Goal: Task Accomplishment & Management: Use online tool/utility

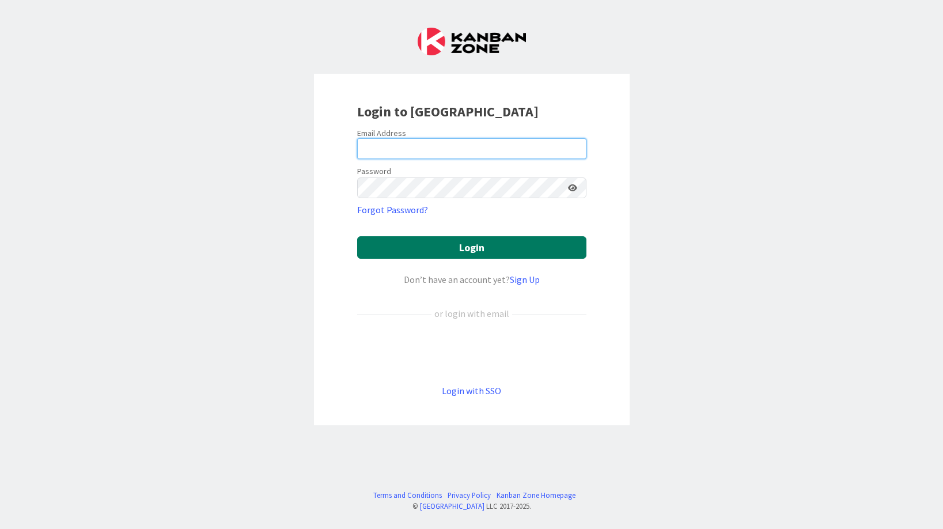
type input "[PERSON_NAME][EMAIL_ADDRESS][DOMAIN_NAME]"
click at [454, 245] on button "Login" at bounding box center [471, 247] width 229 height 22
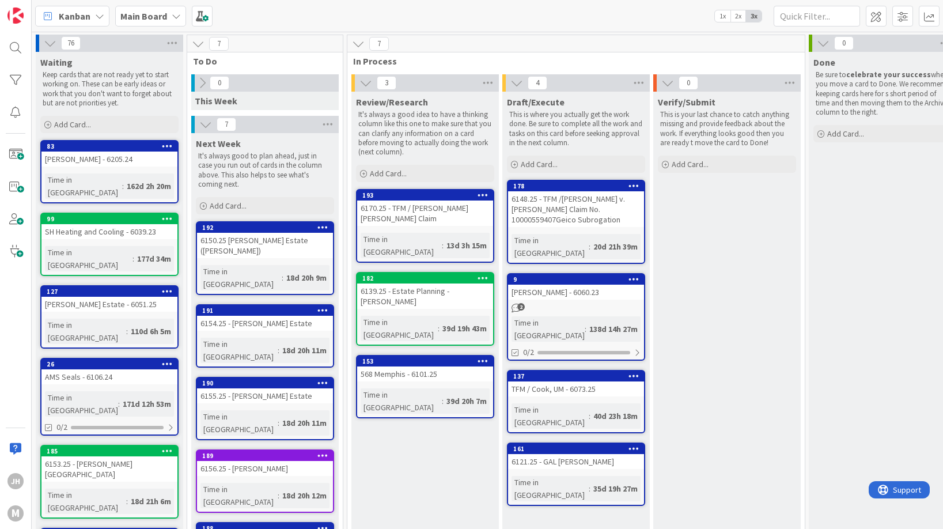
click at [447, 366] on div "568 Memphis - 6101.25" at bounding box center [425, 373] width 136 height 15
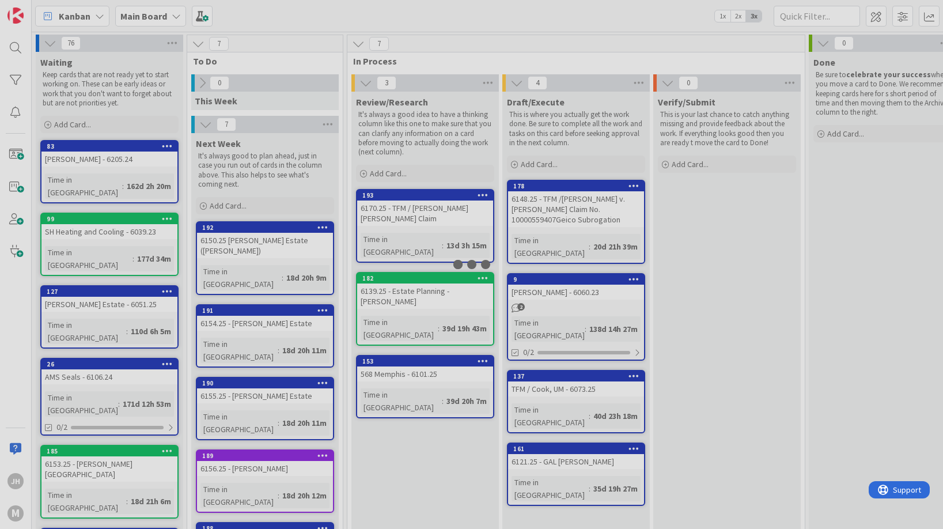
click at [447, 339] on div at bounding box center [471, 264] width 943 height 529
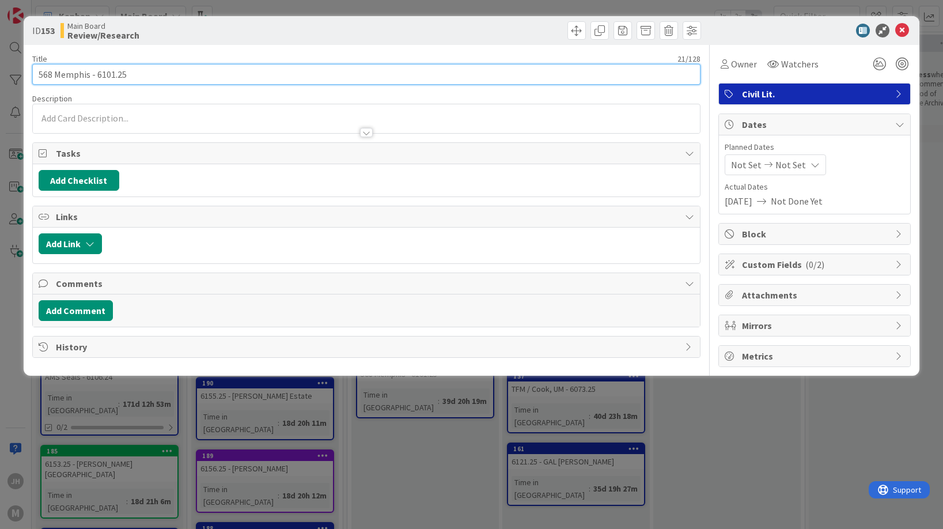
drag, startPoint x: 154, startPoint y: 77, endPoint x: 32, endPoint y: 73, distance: 122.7
click at [32, 73] on input "568 Memphis - 6101.25" at bounding box center [366, 74] width 668 height 21
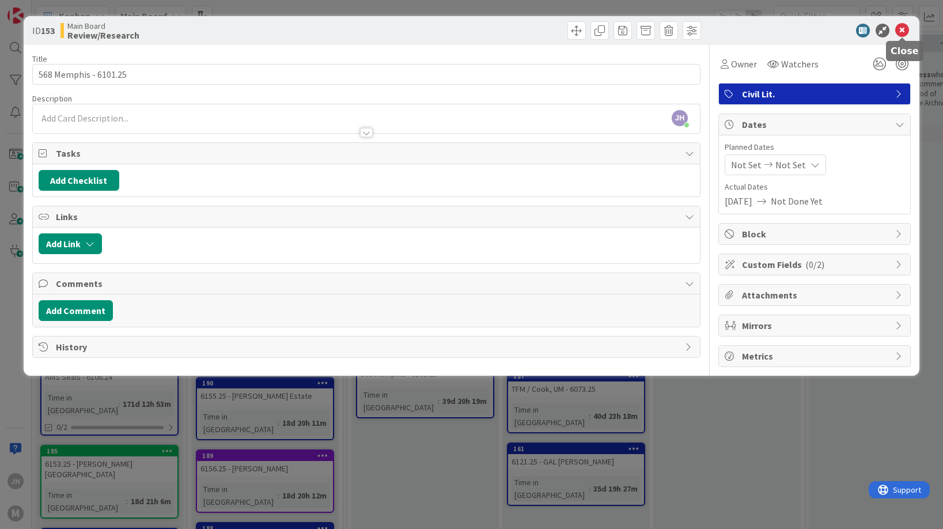
click at [904, 28] on icon at bounding box center [902, 31] width 14 height 14
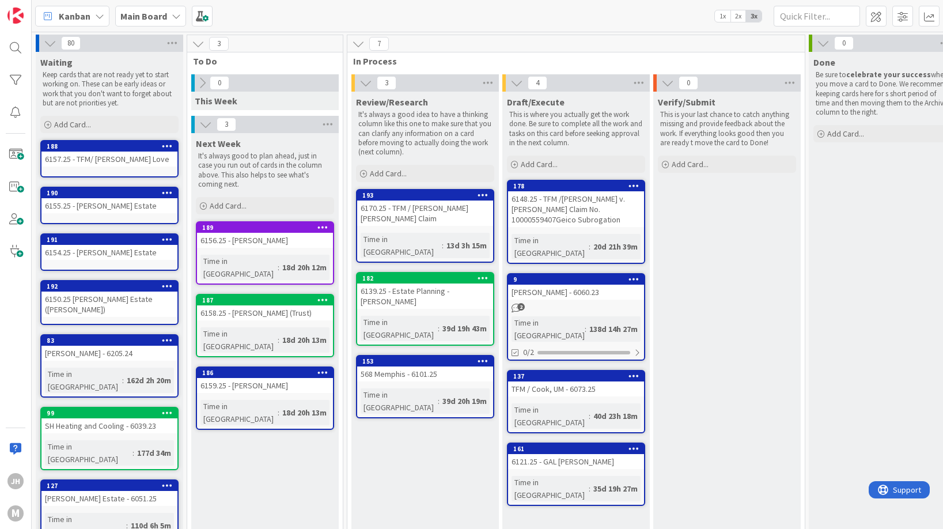
click at [288, 305] on div "6158.25 - [PERSON_NAME] (Trust)" at bounding box center [265, 312] width 136 height 15
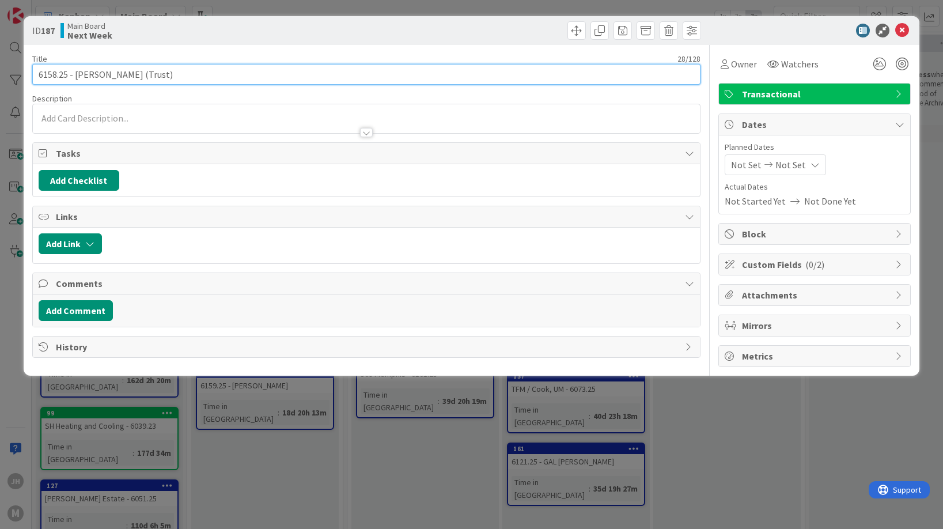
drag, startPoint x: 189, startPoint y: 78, endPoint x: 35, endPoint y: 75, distance: 154.4
click at [35, 75] on input "6158.25 - [PERSON_NAME] (Trust)" at bounding box center [366, 74] width 668 height 21
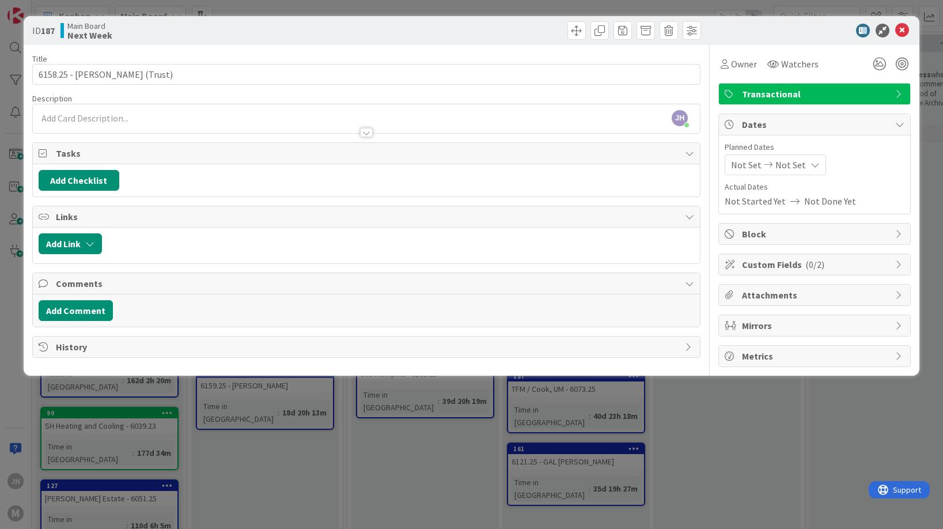
click at [888, 169] on div "Not Set Not Set" at bounding box center [814, 164] width 180 height 21
click at [904, 31] on icon at bounding box center [902, 31] width 14 height 14
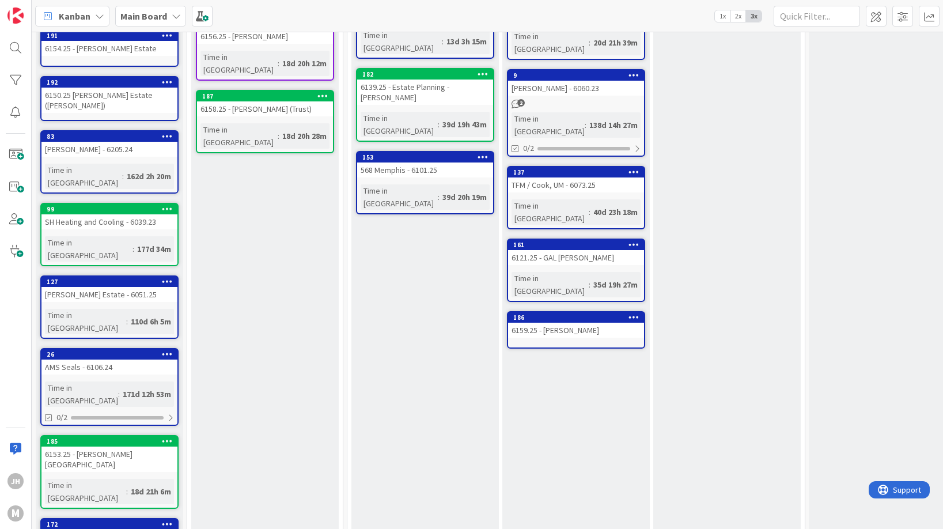
scroll to position [214, 0]
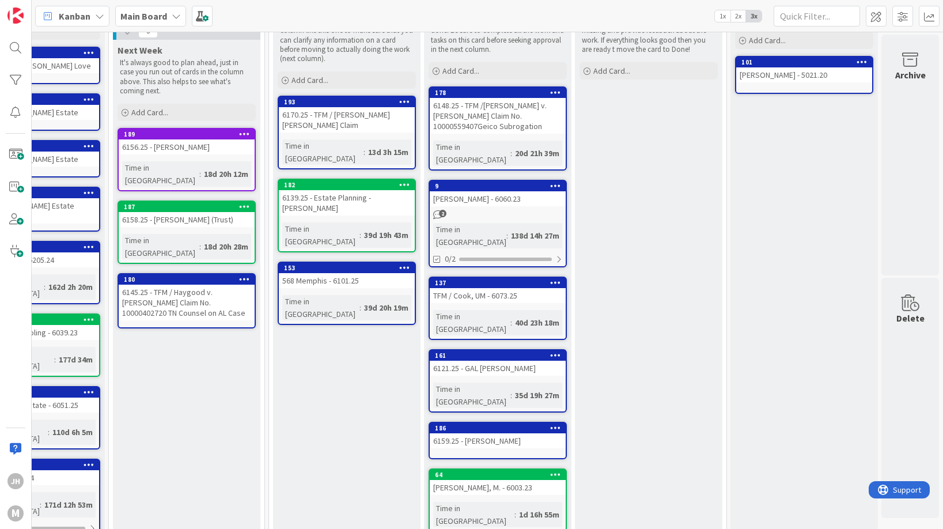
scroll to position [0, 87]
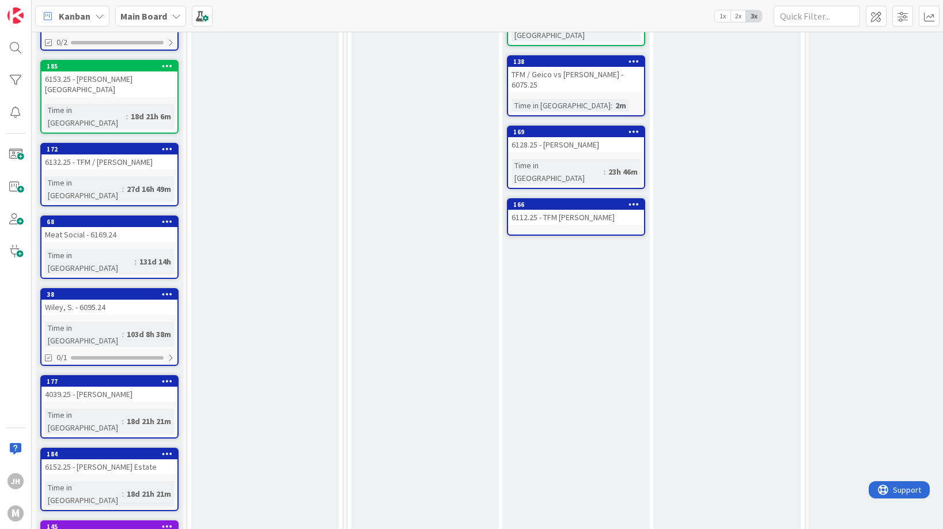
scroll to position [0, 0]
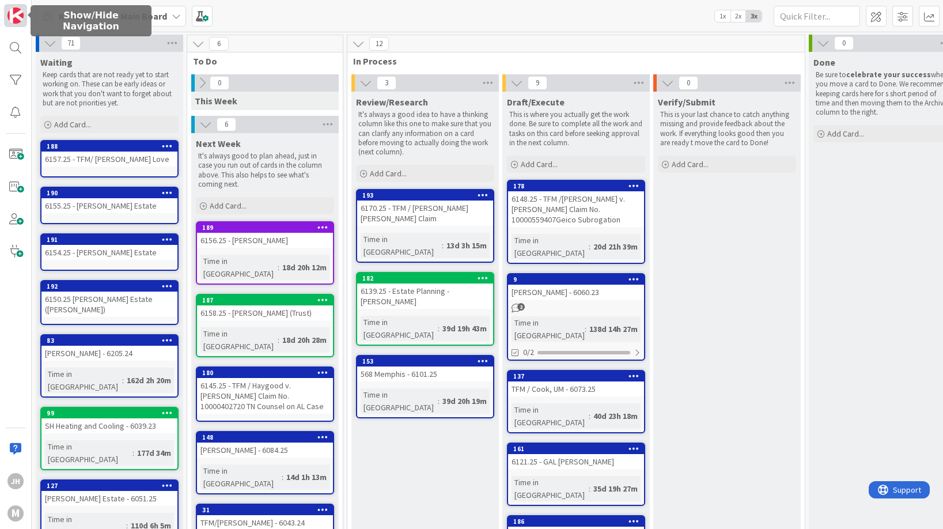
click at [14, 18] on img at bounding box center [15, 15] width 16 height 16
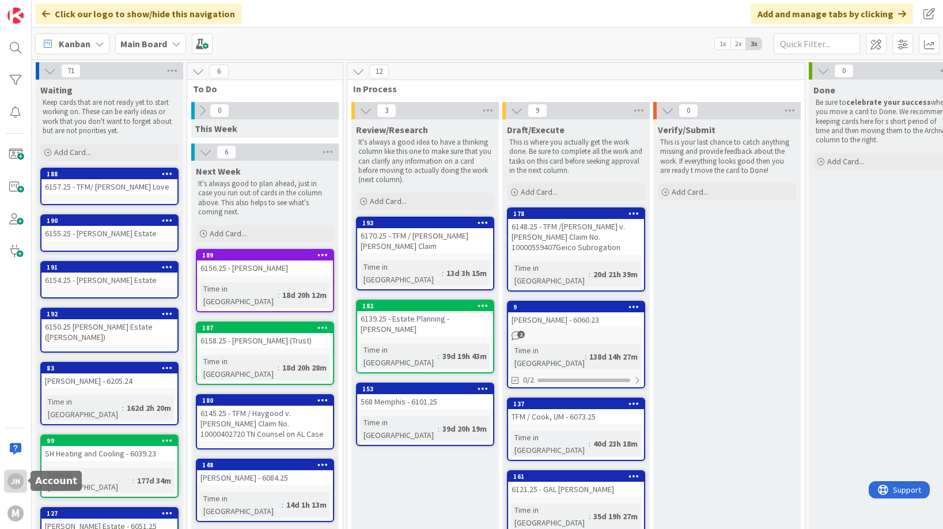
click at [16, 482] on div "JH" at bounding box center [15, 481] width 16 height 16
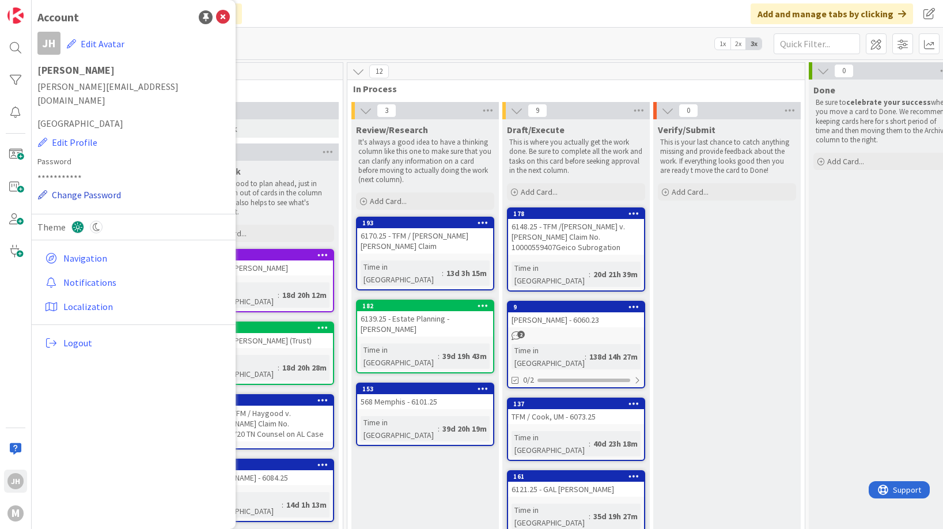
click at [62, 187] on button "Change Password" at bounding box center [79, 194] width 84 height 15
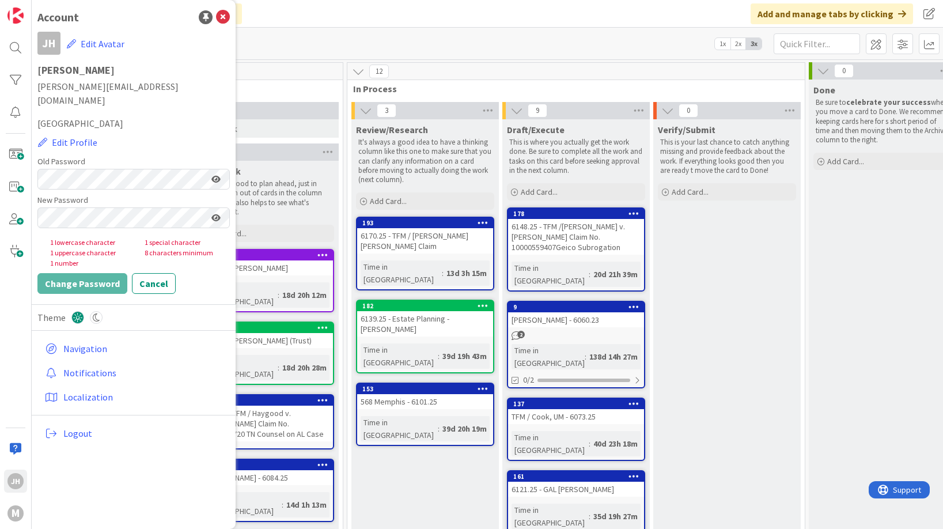
click at [218, 175] on icon at bounding box center [215, 179] width 9 height 8
click at [215, 214] on icon at bounding box center [215, 218] width 9 height 8
click at [215, 214] on icon at bounding box center [215, 218] width 10 height 8
click at [214, 214] on icon at bounding box center [215, 218] width 9 height 8
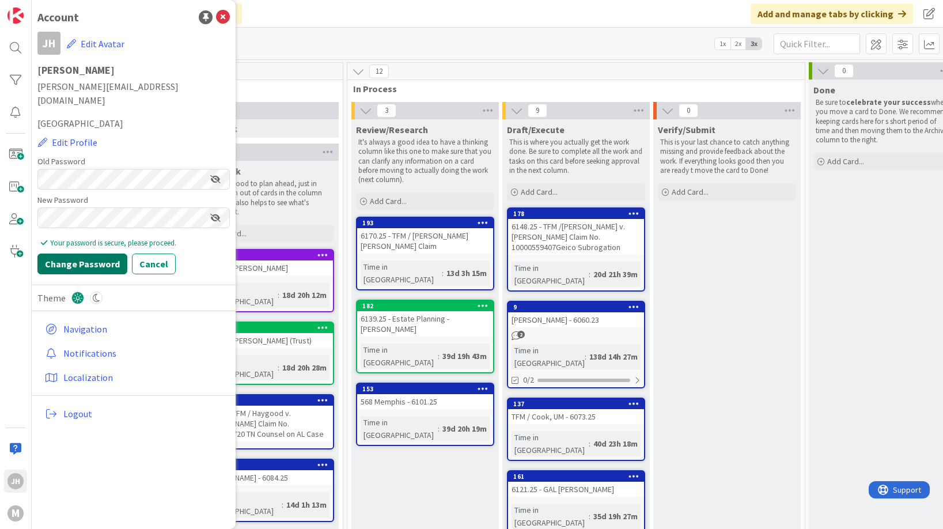
click at [84, 256] on button "Change Password" at bounding box center [82, 263] width 90 height 21
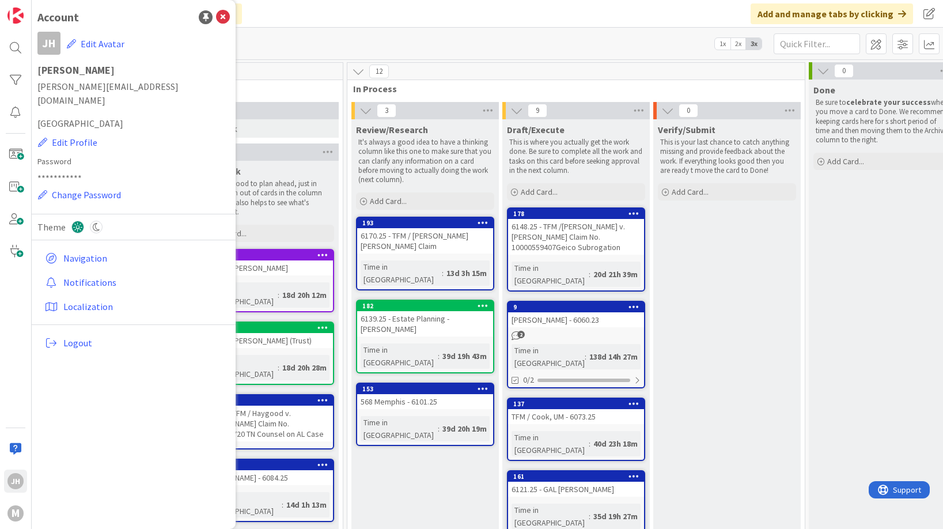
click at [303, 27] on div "Click our logo to show/hide this navigation Add and manage tabs by clicking" at bounding box center [487, 14] width 911 height 28
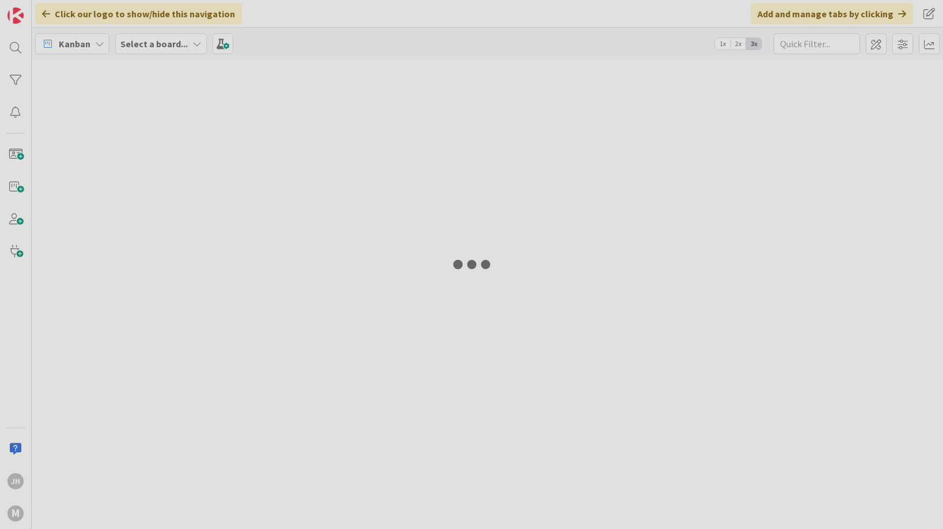
type input "6107.25"
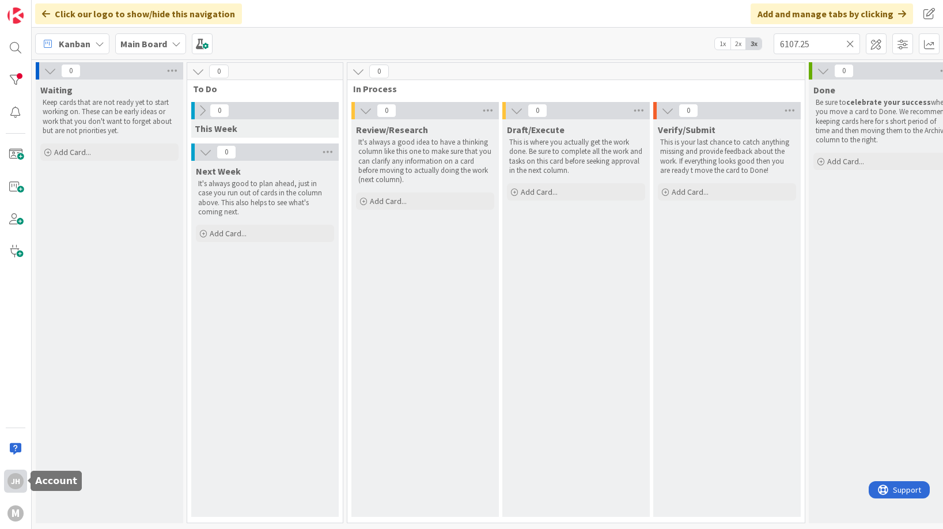
click at [20, 483] on div "JH" at bounding box center [15, 481] width 16 height 16
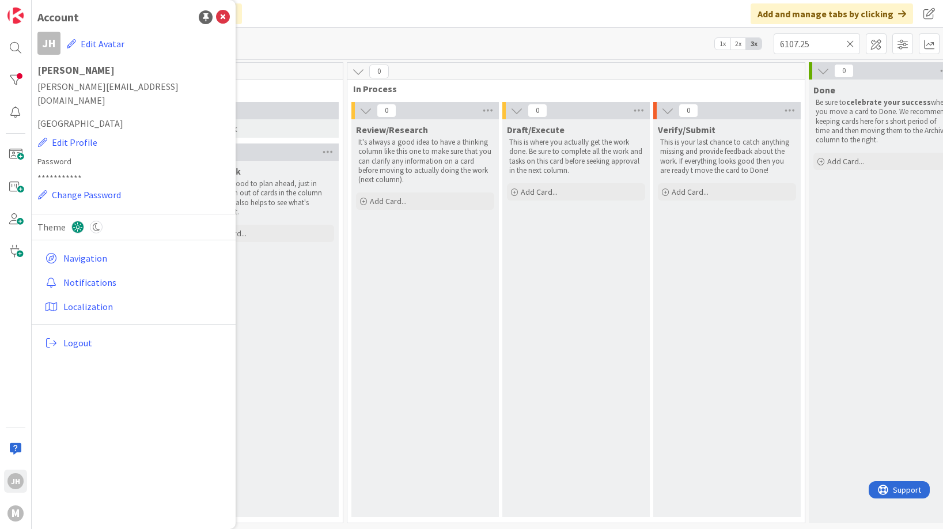
click at [611, 367] on div "Draft/Execute This is where you actually get the work done. Be sure to complete…" at bounding box center [575, 317] width 147 height 397
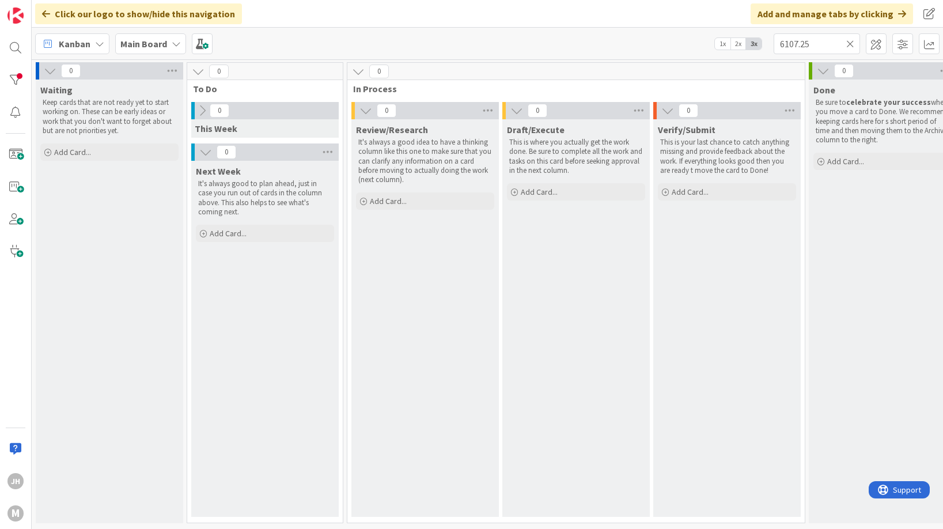
click at [849, 43] on icon at bounding box center [850, 44] width 8 height 10
